Goal: Communication & Community: Answer question/provide support

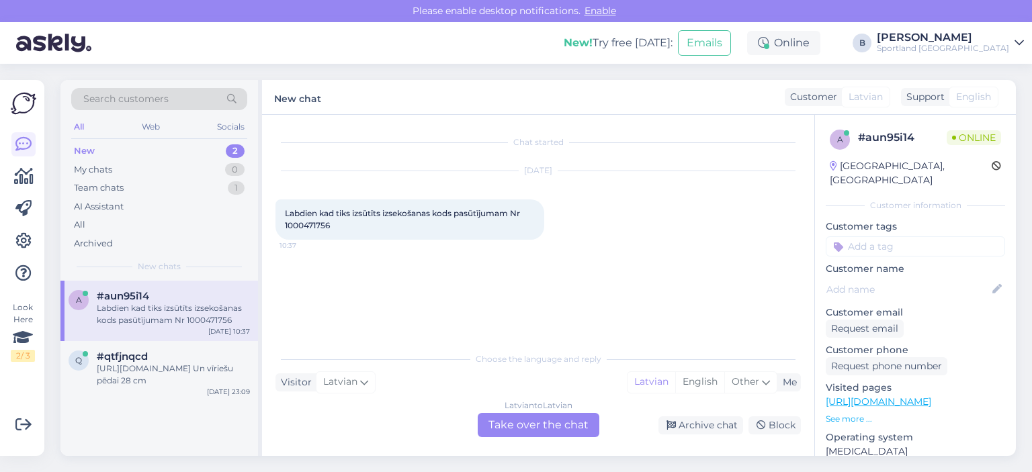
click at [542, 423] on div "Latvian to Latvian Take over the chat" at bounding box center [539, 425] width 122 height 24
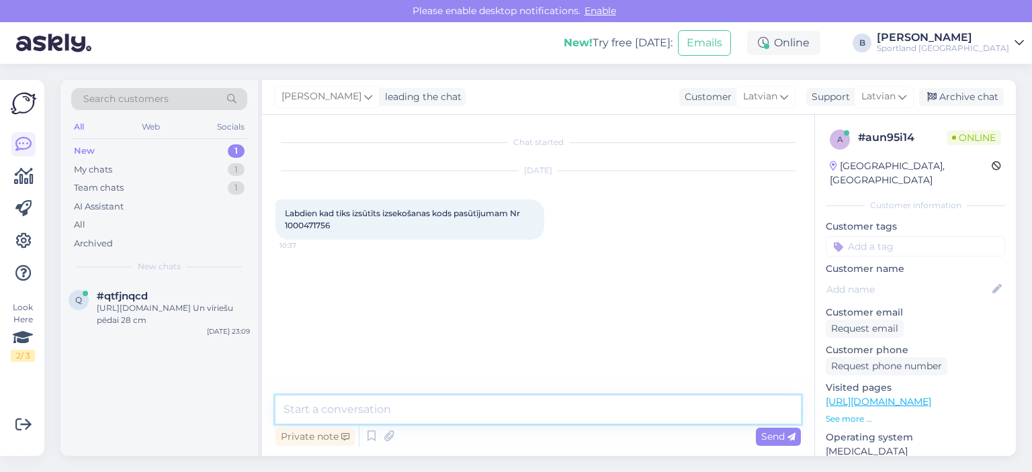
click at [479, 397] on textarea at bounding box center [537, 410] width 525 height 28
type textarea "Sveiki, pārbaudīsim"
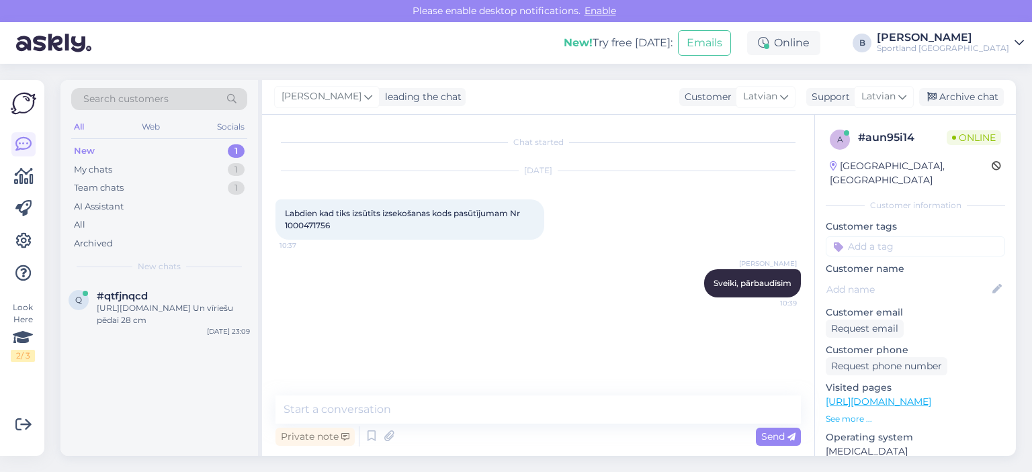
click at [306, 220] on span "Labdien kad tiks izsūtīts izsekošanas kods pasūtījumam Nr 1000471756" at bounding box center [403, 219] width 237 height 22
copy div "1000471756 10:37"
click at [486, 414] on textarea at bounding box center [537, 410] width 525 height 28
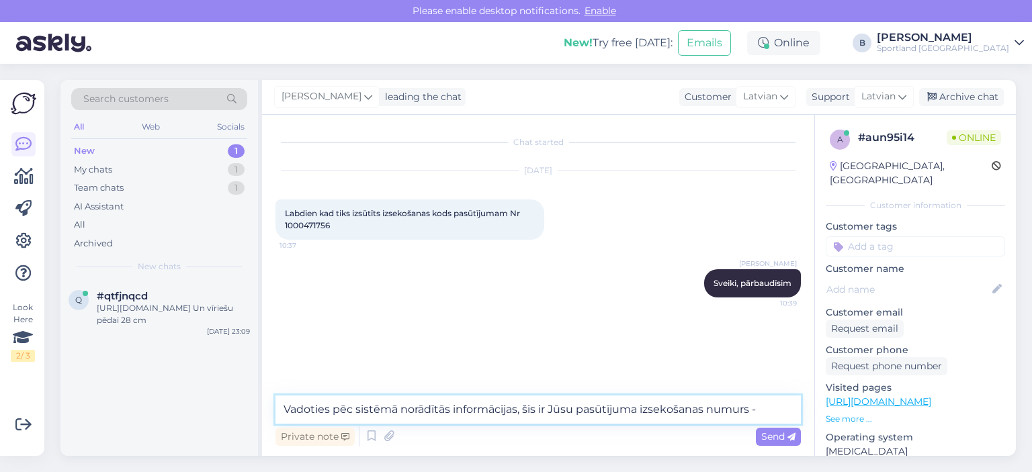
paste textarea "05757995519770"
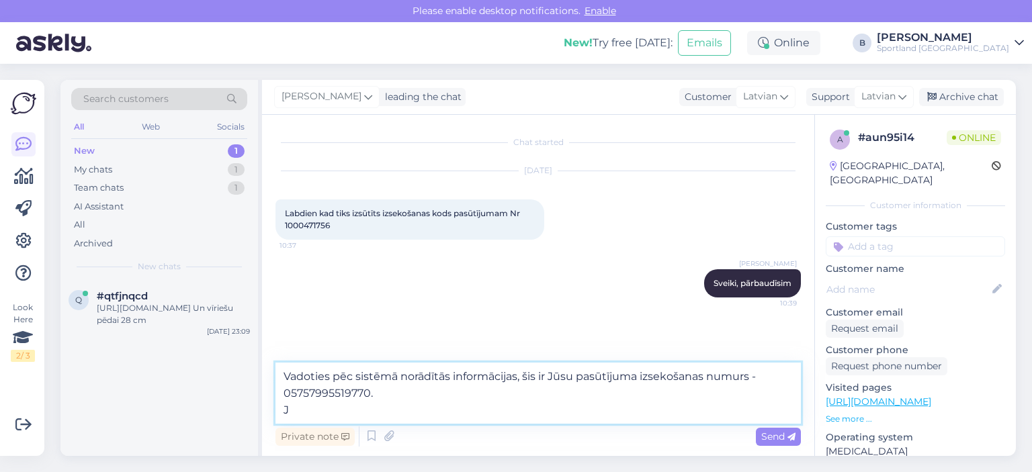
type textarea "Vadoties pēc sistēmā norādītās informācijas, šis ir Jūsu pasūtījuma izsekošanas…"
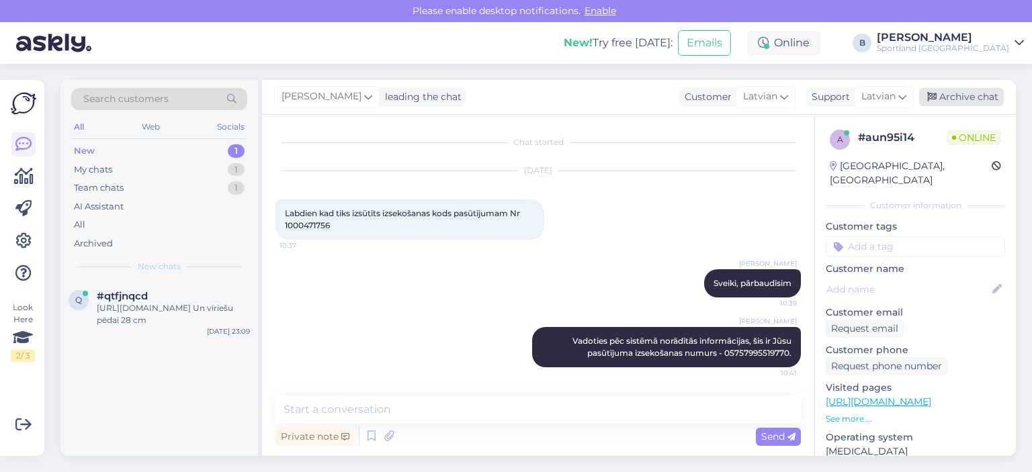
click at [956, 93] on div "Archive chat" at bounding box center [961, 97] width 85 height 18
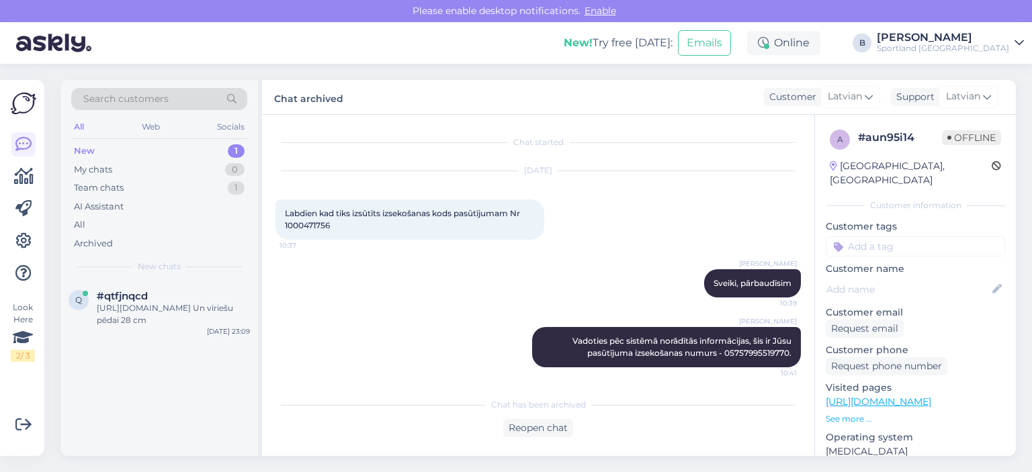
scroll to position [3, 0]
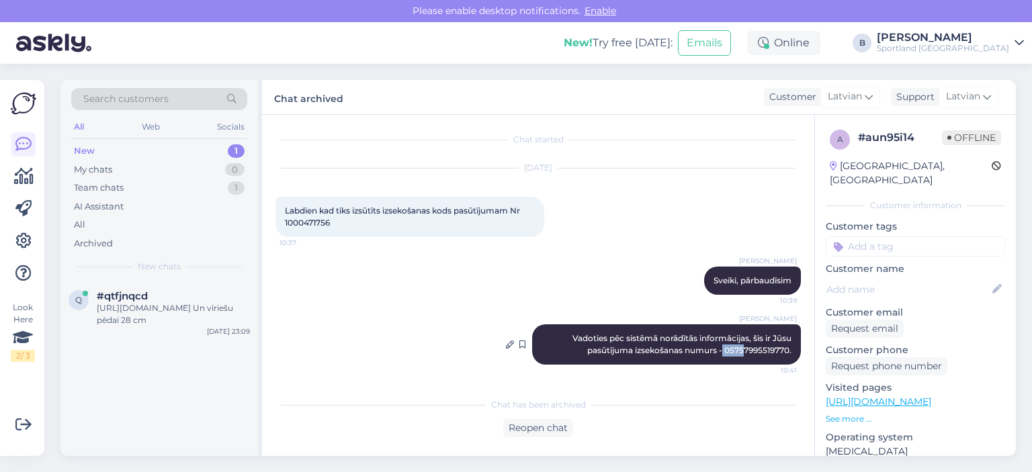
drag, startPoint x: 711, startPoint y: 352, endPoint x: 734, endPoint y: 351, distance: 22.2
click at [734, 351] on span "Vadoties pēc sistēmā norādītās informācijas, šis ir Jūsu pasūtījuma izsekošanas…" at bounding box center [682, 344] width 221 height 22
click at [745, 349] on span "Vadoties pēc sistēmā norādītās informācijas, šis ir Jūsu pasūtījuma izsekošanas…" at bounding box center [682, 344] width 221 height 22
drag, startPoint x: 714, startPoint y: 349, endPoint x: 777, endPoint y: 356, distance: 63.5
click at [777, 356] on div "[PERSON_NAME] Vadoties pēc sistēmā norādītās informācijas, šis ir Jūsu pasūtīju…" at bounding box center [666, 345] width 269 height 40
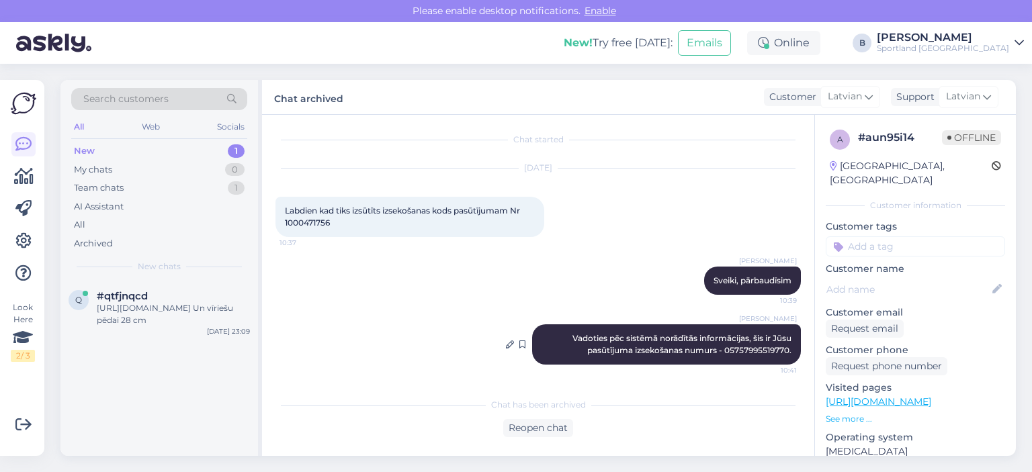
click at [691, 355] on div "[PERSON_NAME] Vadoties pēc sistēmā norādītās informācijas, šis ir Jūsu pasūtīju…" at bounding box center [666, 345] width 269 height 40
click at [96, 177] on div "My chats 0" at bounding box center [159, 170] width 176 height 19
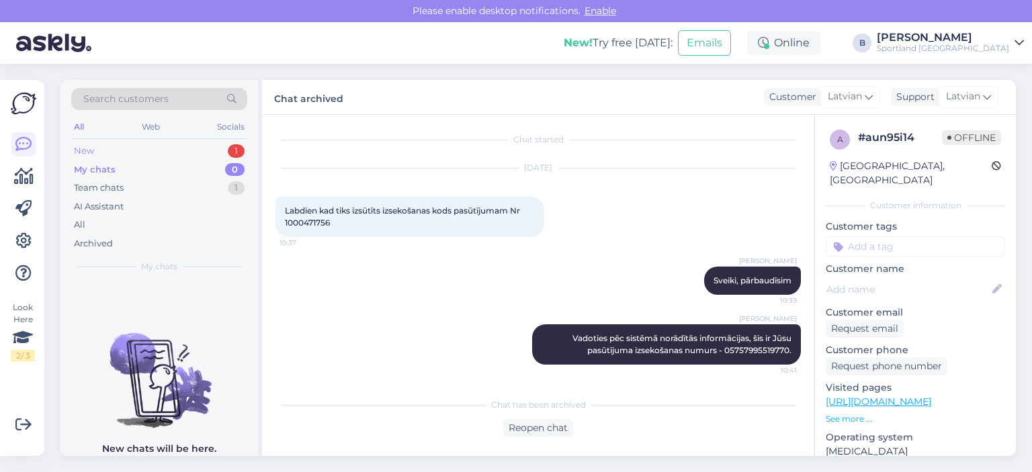
click at [97, 150] on div "New 1" at bounding box center [159, 151] width 176 height 19
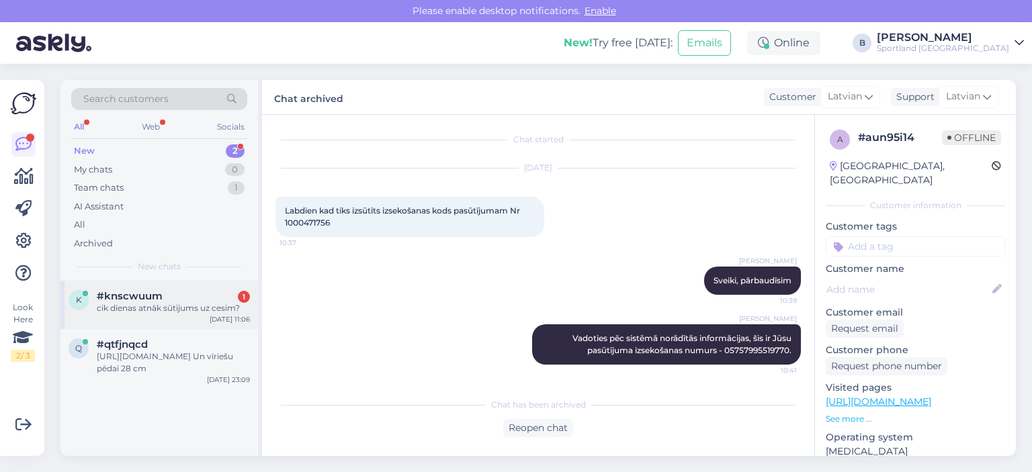
click at [154, 298] on span "#knscwuum" at bounding box center [130, 296] width 66 height 12
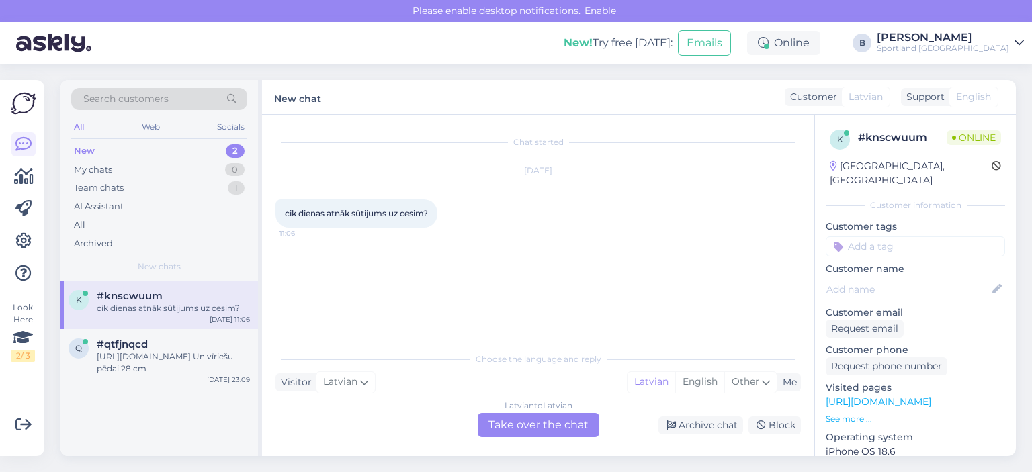
click at [561, 422] on div "Latvian to Latvian Take over the chat" at bounding box center [539, 425] width 122 height 24
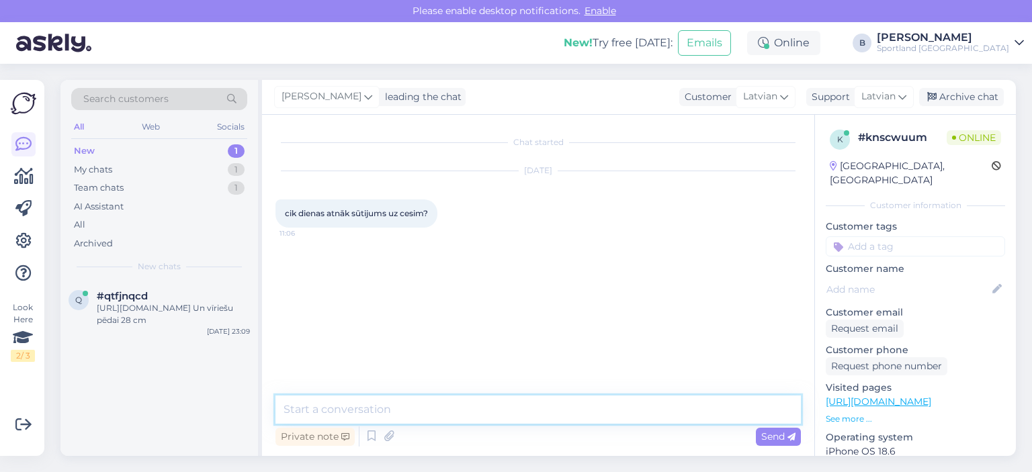
click at [557, 422] on textarea at bounding box center [537, 410] width 525 height 28
type textarea "Labdien, pasūtījumu apstrāde un piegāde var aizņemt 1-4 darba dienas."
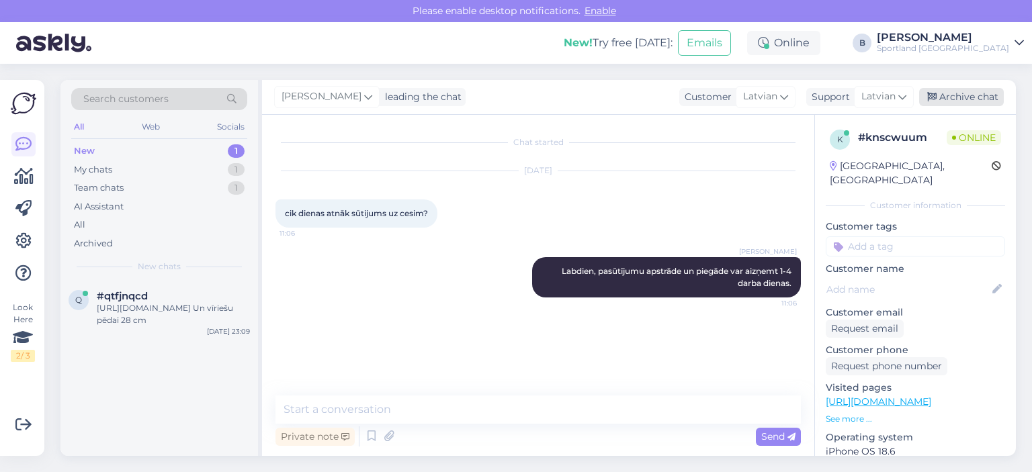
click at [961, 98] on div "Archive chat" at bounding box center [961, 97] width 85 height 18
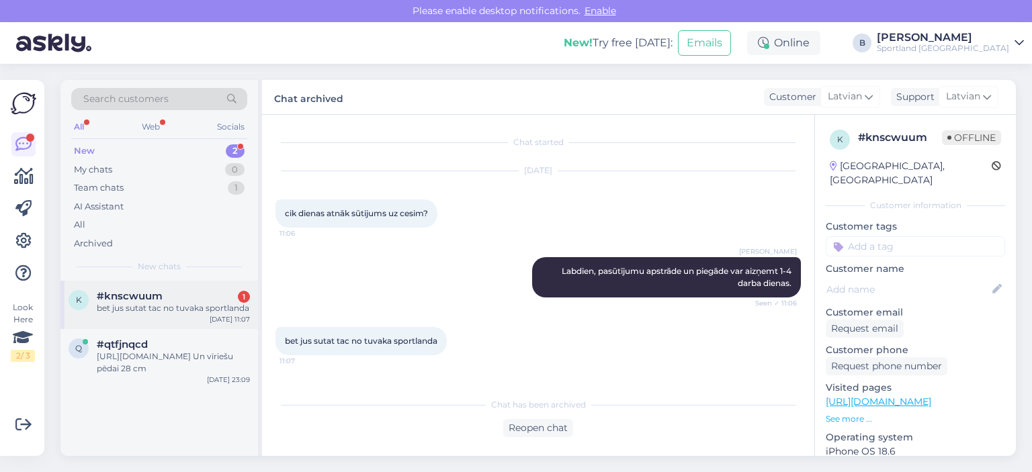
click at [167, 300] on div "#knscwuum 1" at bounding box center [173, 296] width 153 height 12
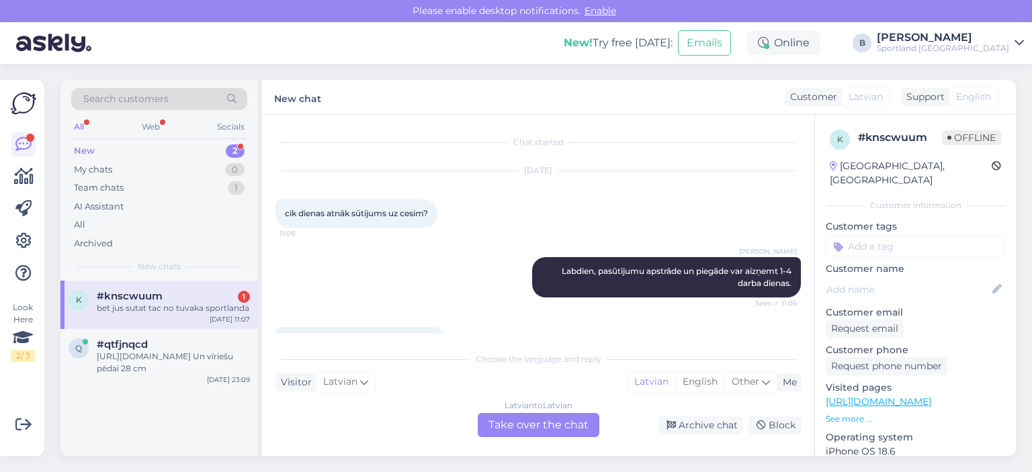
scroll to position [36, 0]
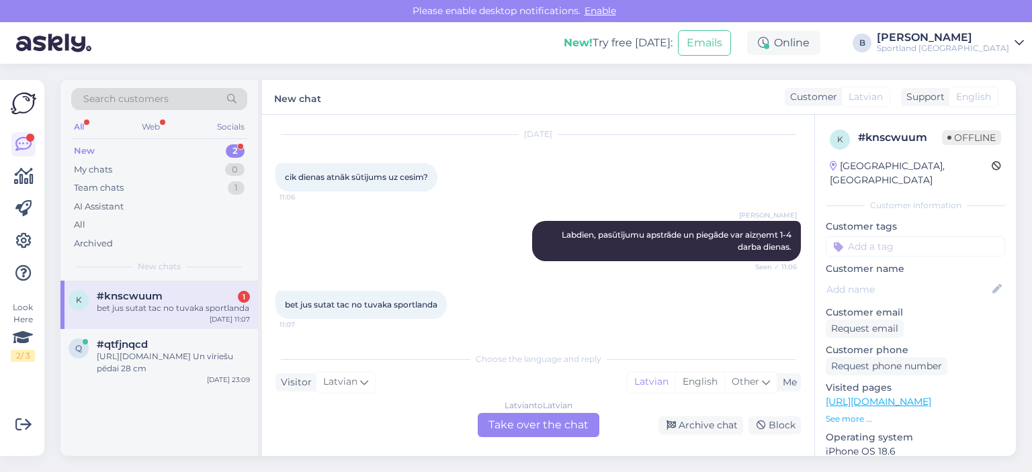
click at [559, 424] on div "Latvian to Latvian Take over the chat" at bounding box center [539, 425] width 122 height 24
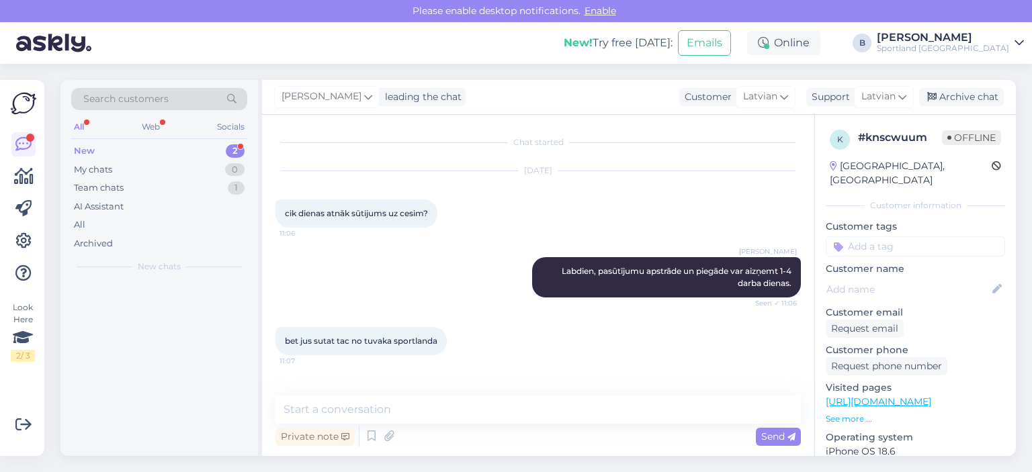
scroll to position [0, 0]
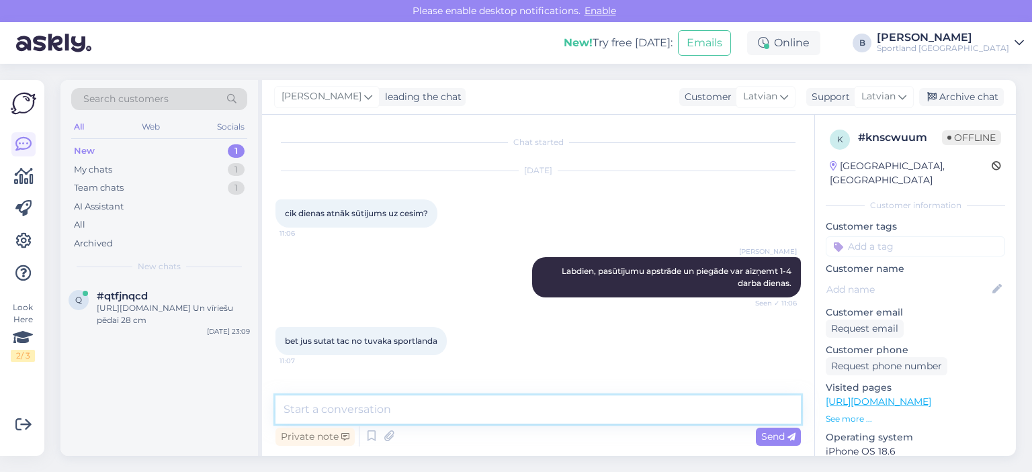
click at [553, 420] on textarea at bounding box center [537, 410] width 525 height 28
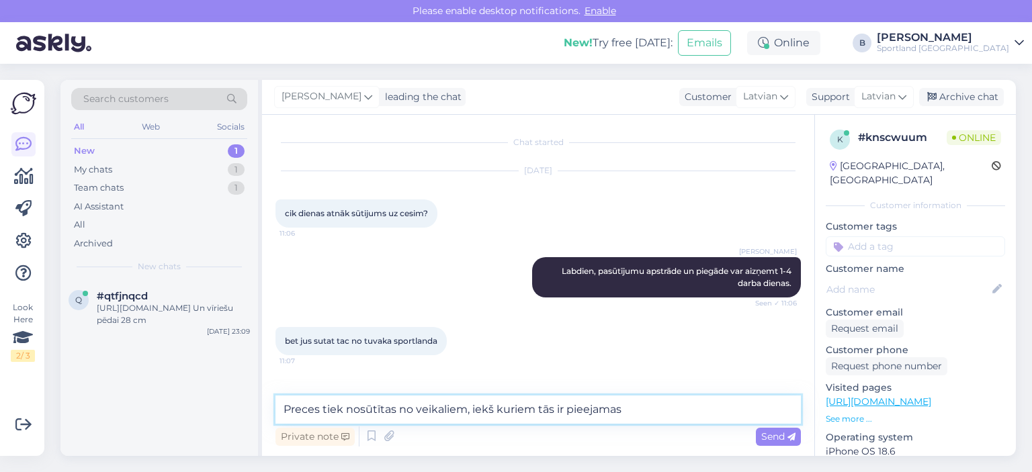
type textarea "Preces tiek nosūtītas no veikaliem, iekš kuriem tās ir pieejamas."
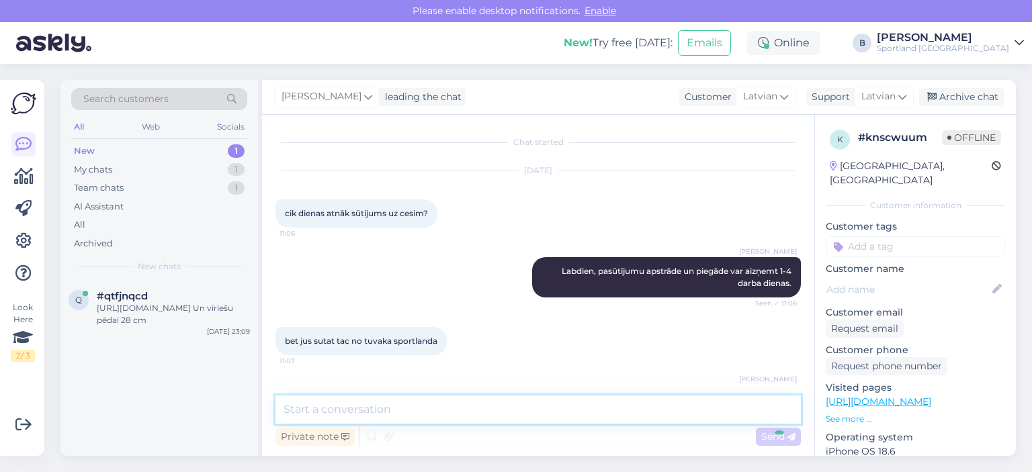
scroll to position [56, 0]
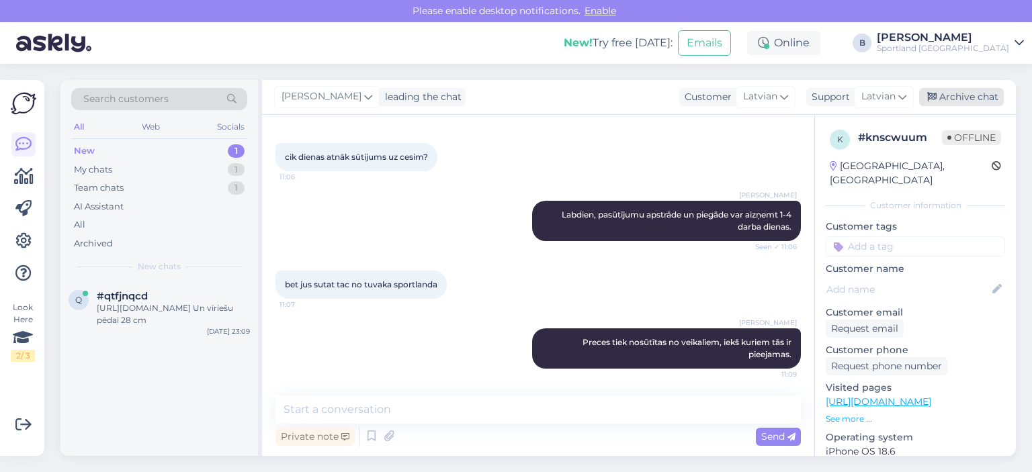
click at [949, 99] on div "Archive chat" at bounding box center [961, 97] width 85 height 18
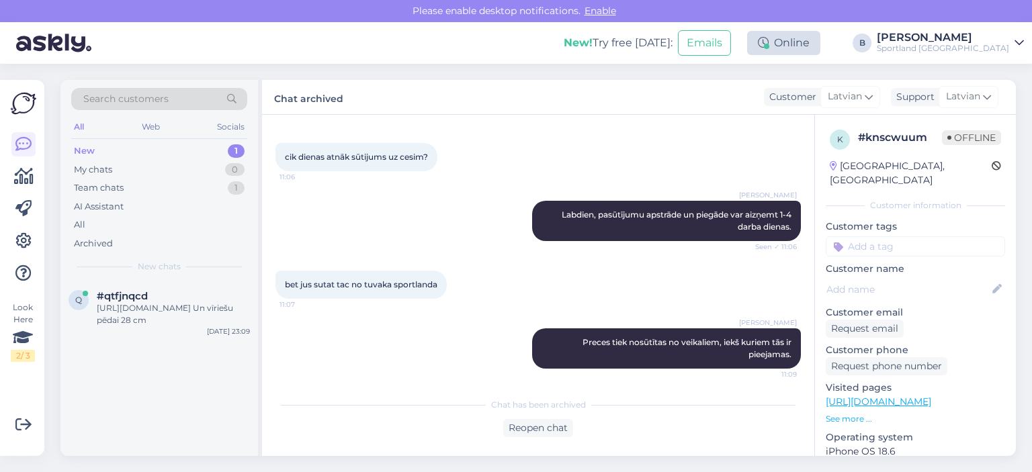
click at [820, 37] on div "Online" at bounding box center [783, 43] width 73 height 24
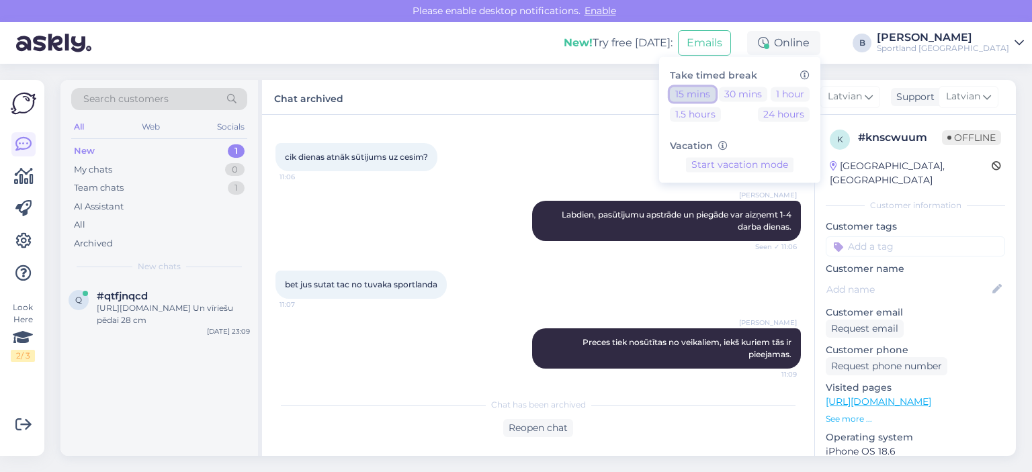
click at [716, 92] on button "15 mins" at bounding box center [693, 94] width 46 height 15
